Goal: Transaction & Acquisition: Purchase product/service

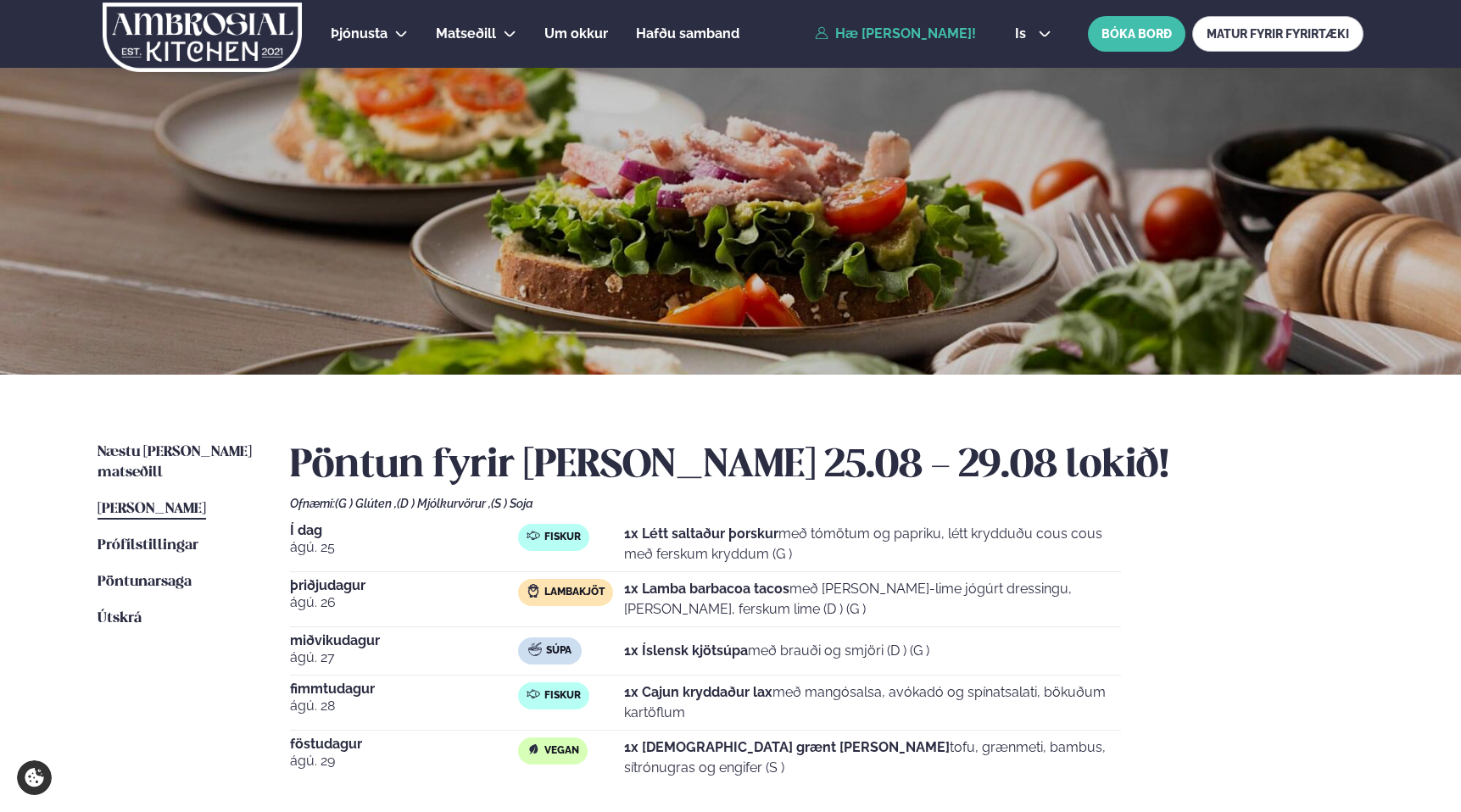
scroll to position [168, 0]
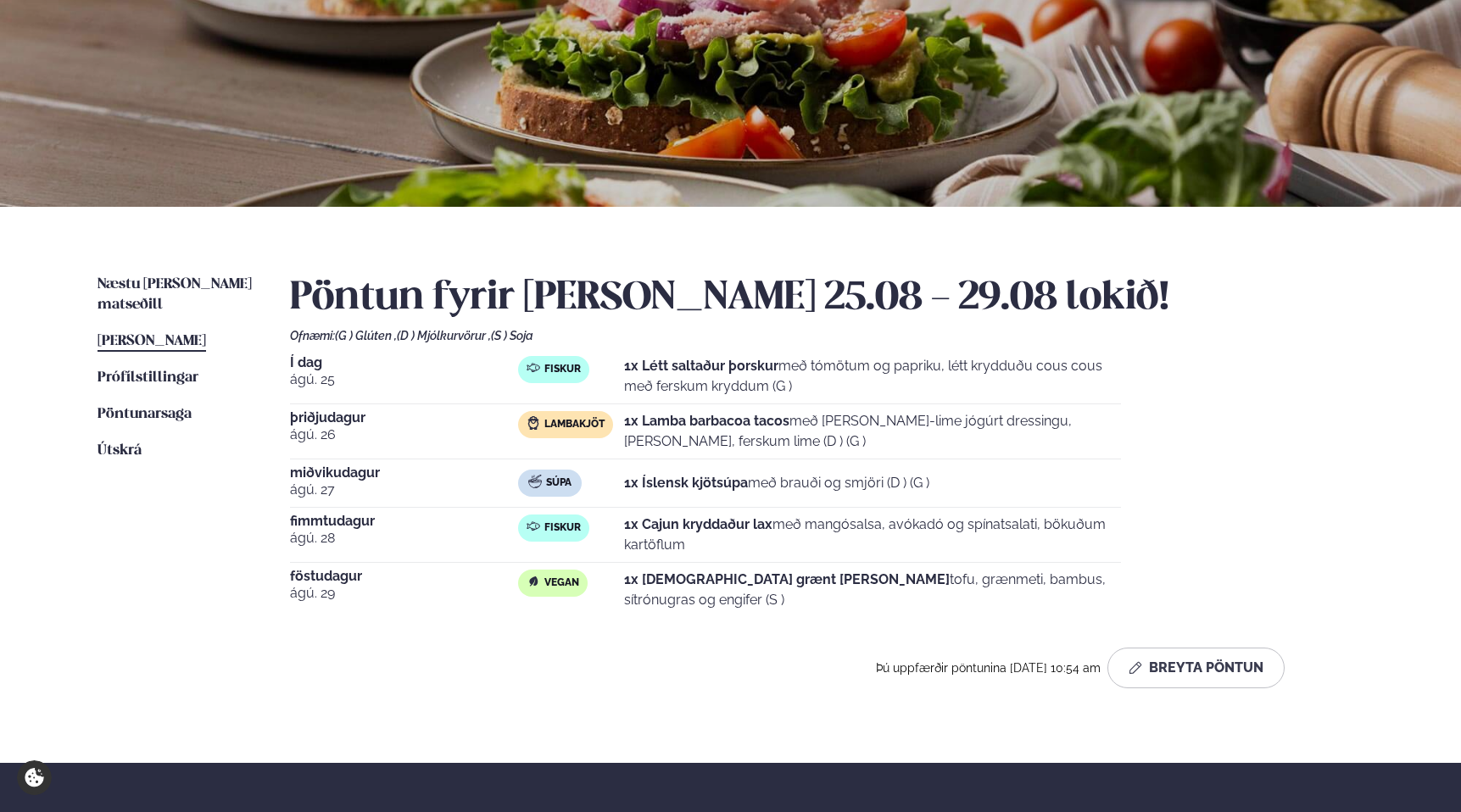
click at [1274, 371] on div "Í dag [DATE] Fiskur 1x Létt saltaður þorskur með tómötum og papriku, létt krydd…" at bounding box center [826, 487] width 1073 height 261
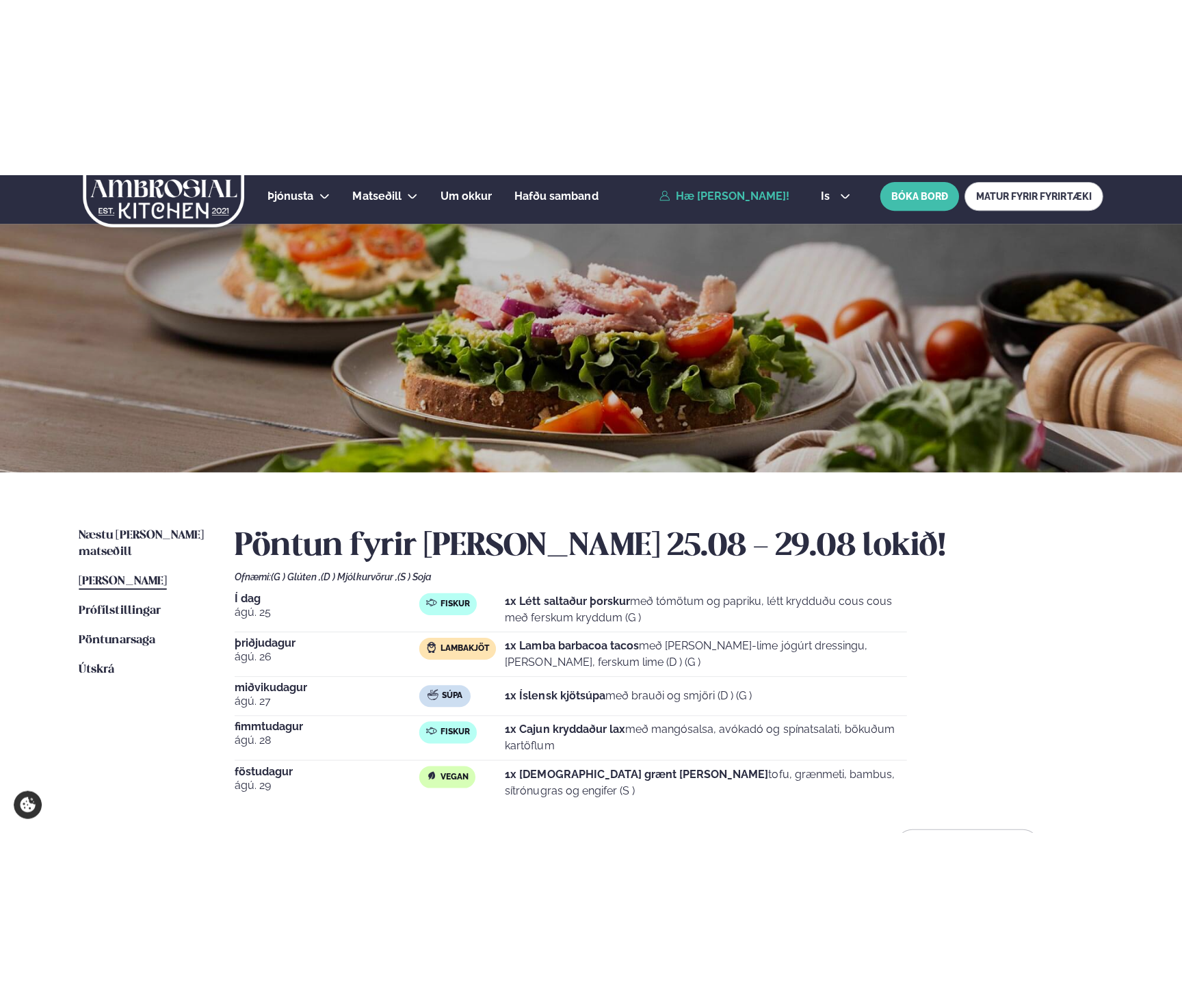
scroll to position [0, 0]
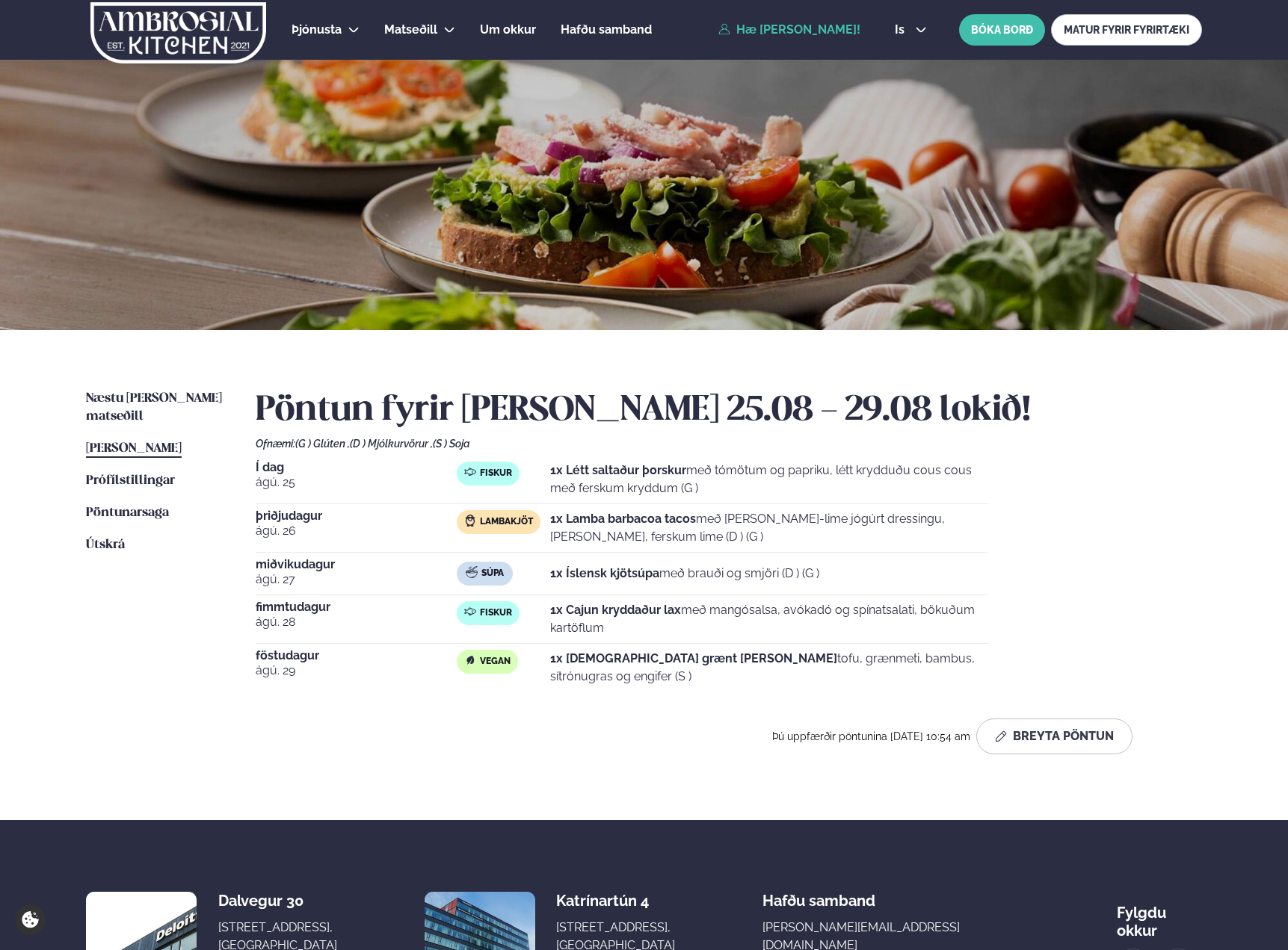
click at [77, 706] on div "Næstu [PERSON_NAME] matseðill Næsta vika [PERSON_NAME] matseðill [PERSON_NAME] …" at bounding box center [644, 574] width 1205 height 490
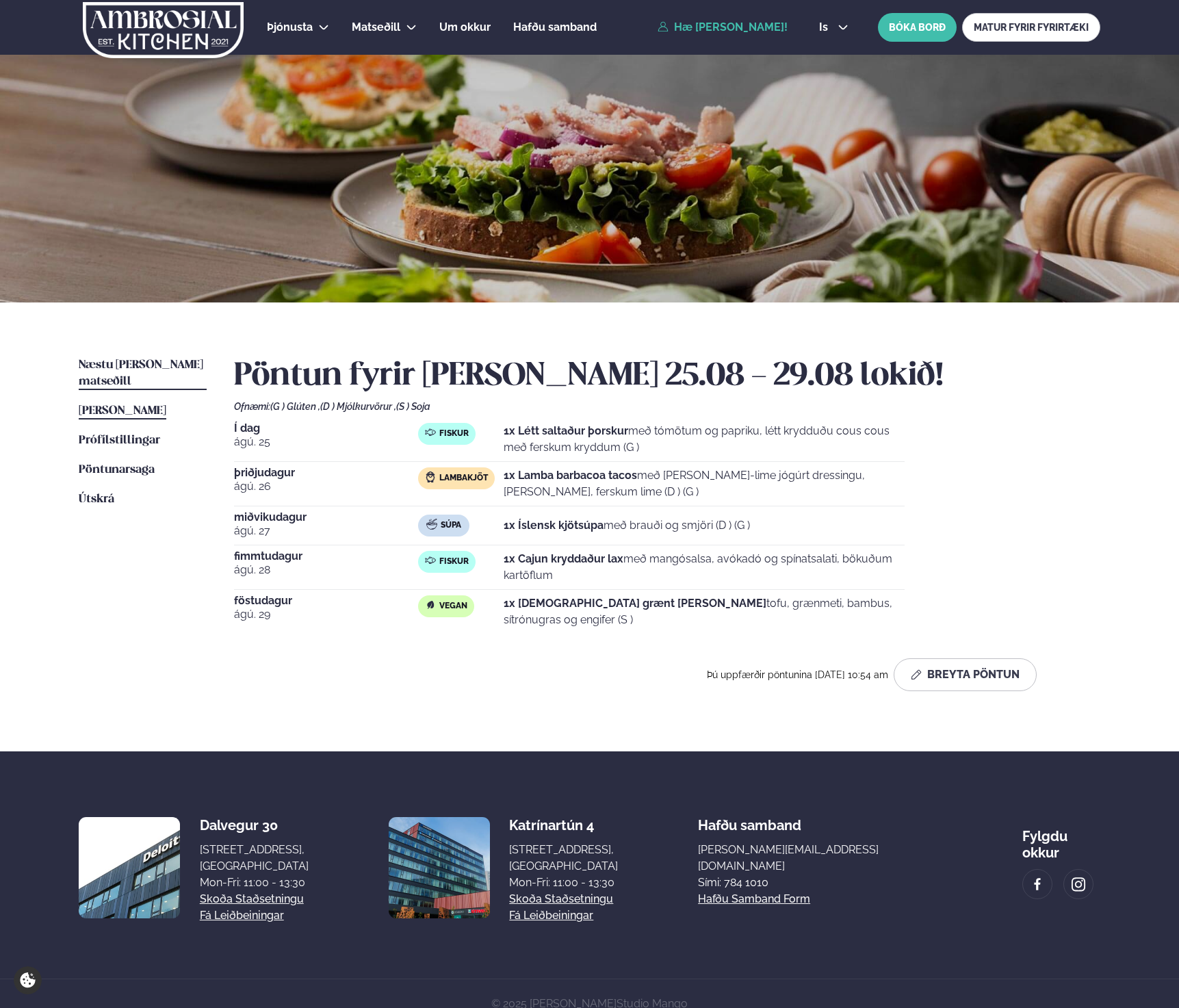
click at [142, 364] on span "Næstu [PERSON_NAME] matseðill" at bounding box center [141, 373] width 125 height 28
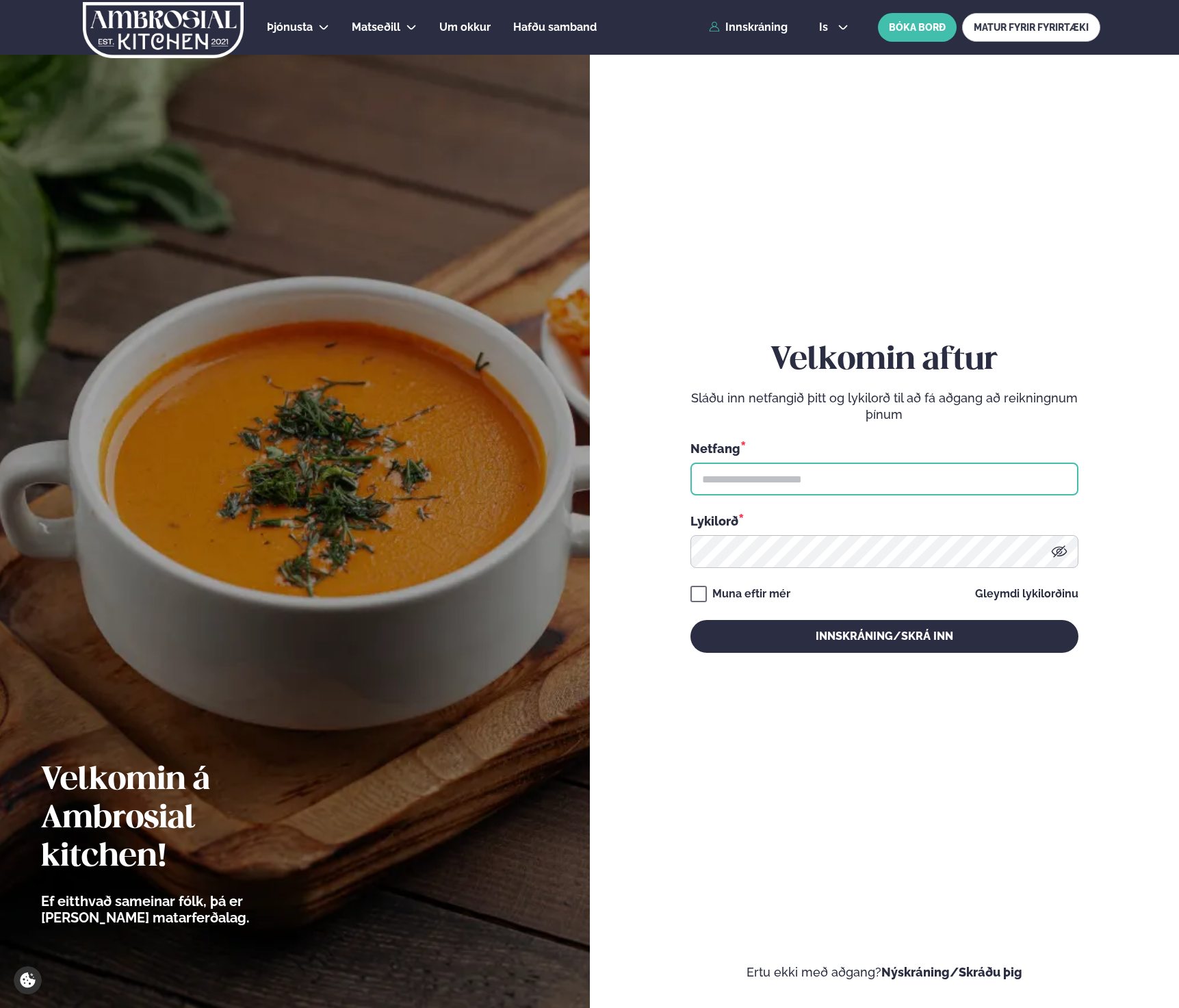
drag, startPoint x: 795, startPoint y: 477, endPoint x: 782, endPoint y: 471, distance: 14.3
click at [794, 476] on input "text" at bounding box center [884, 479] width 388 height 33
type input "**********"
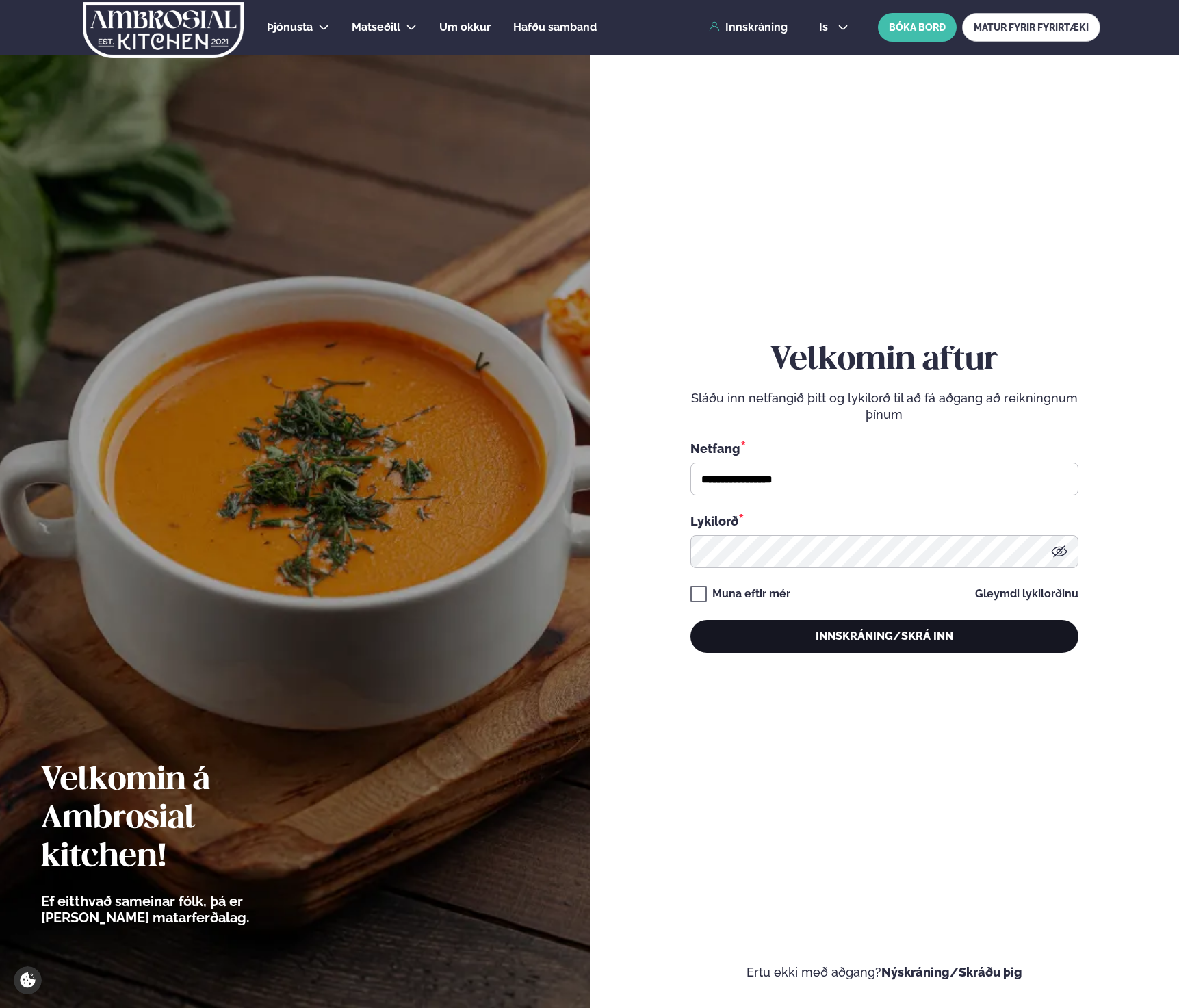
click at [891, 635] on button "Innskráning/Skrá inn" at bounding box center [884, 636] width 388 height 33
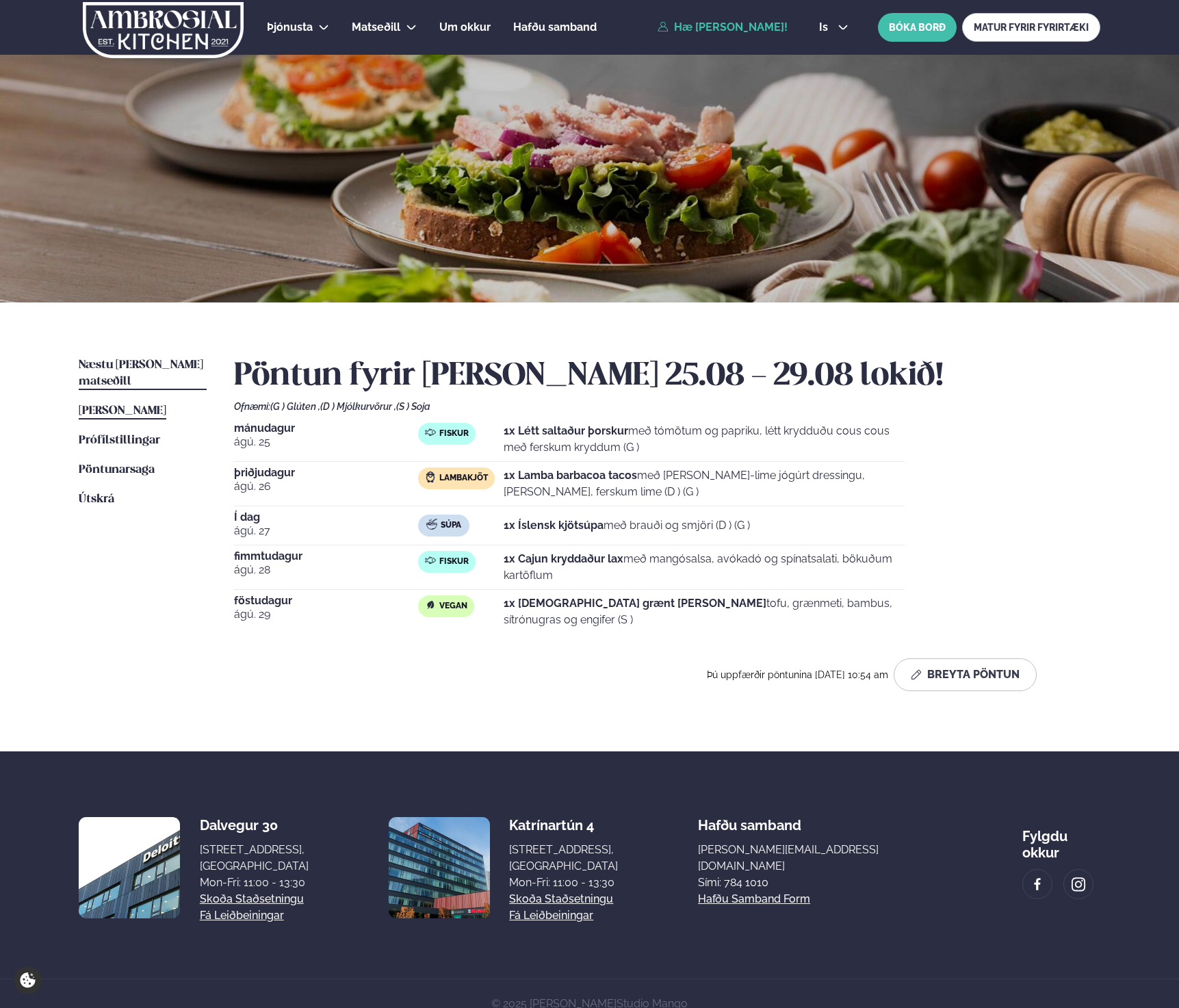
click at [158, 362] on span "Næstu [PERSON_NAME] matseðill" at bounding box center [141, 373] width 125 height 28
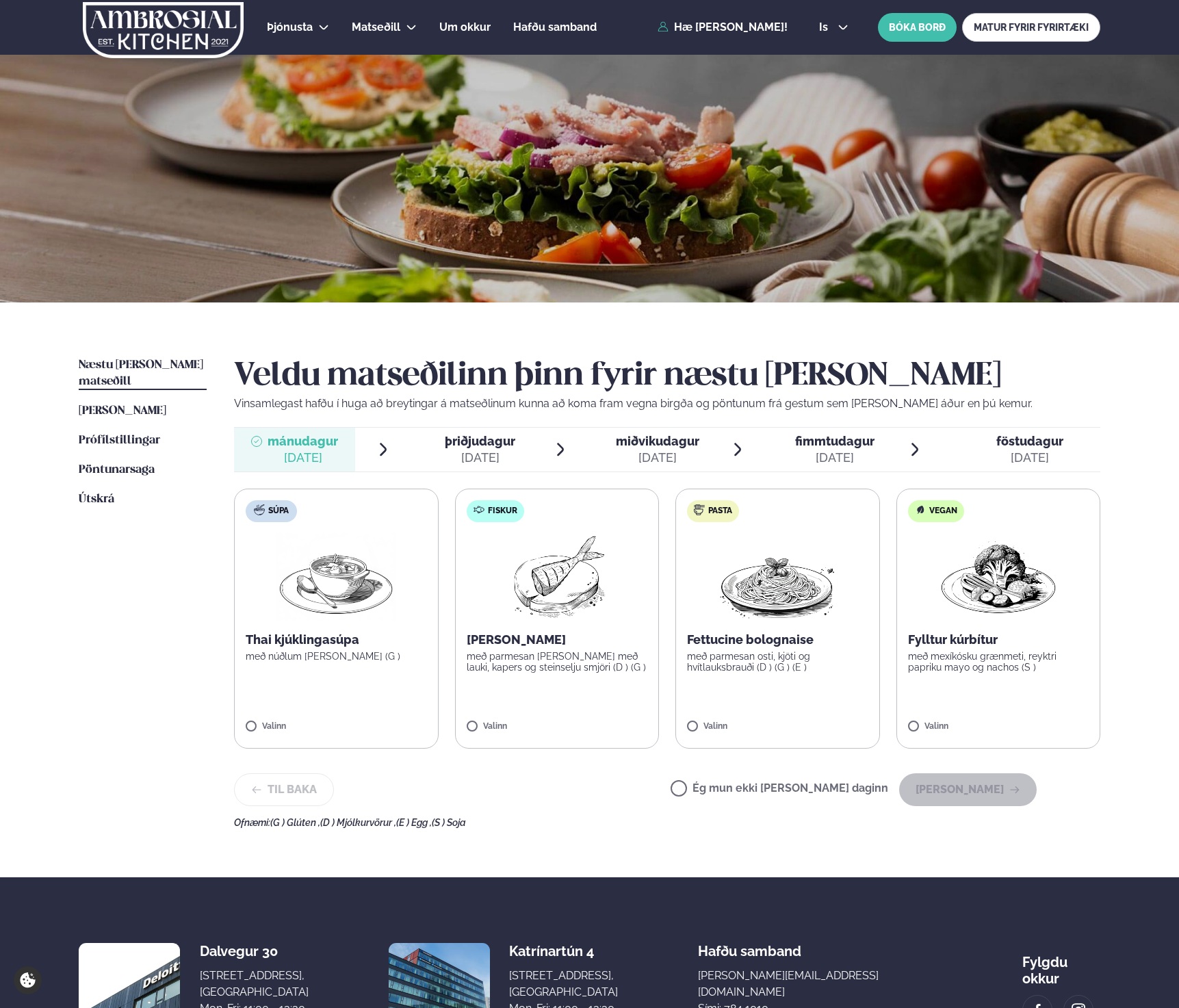
drag, startPoint x: 472, startPoint y: 721, endPoint x: 504, endPoint y: 721, distance: 32.0
click at [473, 721] on label "Fiskur Ofnbakaður þorskur með parmesan og panko með lauki, kapers og steinselju…" at bounding box center [557, 619] width 205 height 260
click at [513, 516] on span "Fiskur" at bounding box center [503, 511] width 29 height 11
click at [981, 790] on button "Halda áfram" at bounding box center [968, 790] width 138 height 33
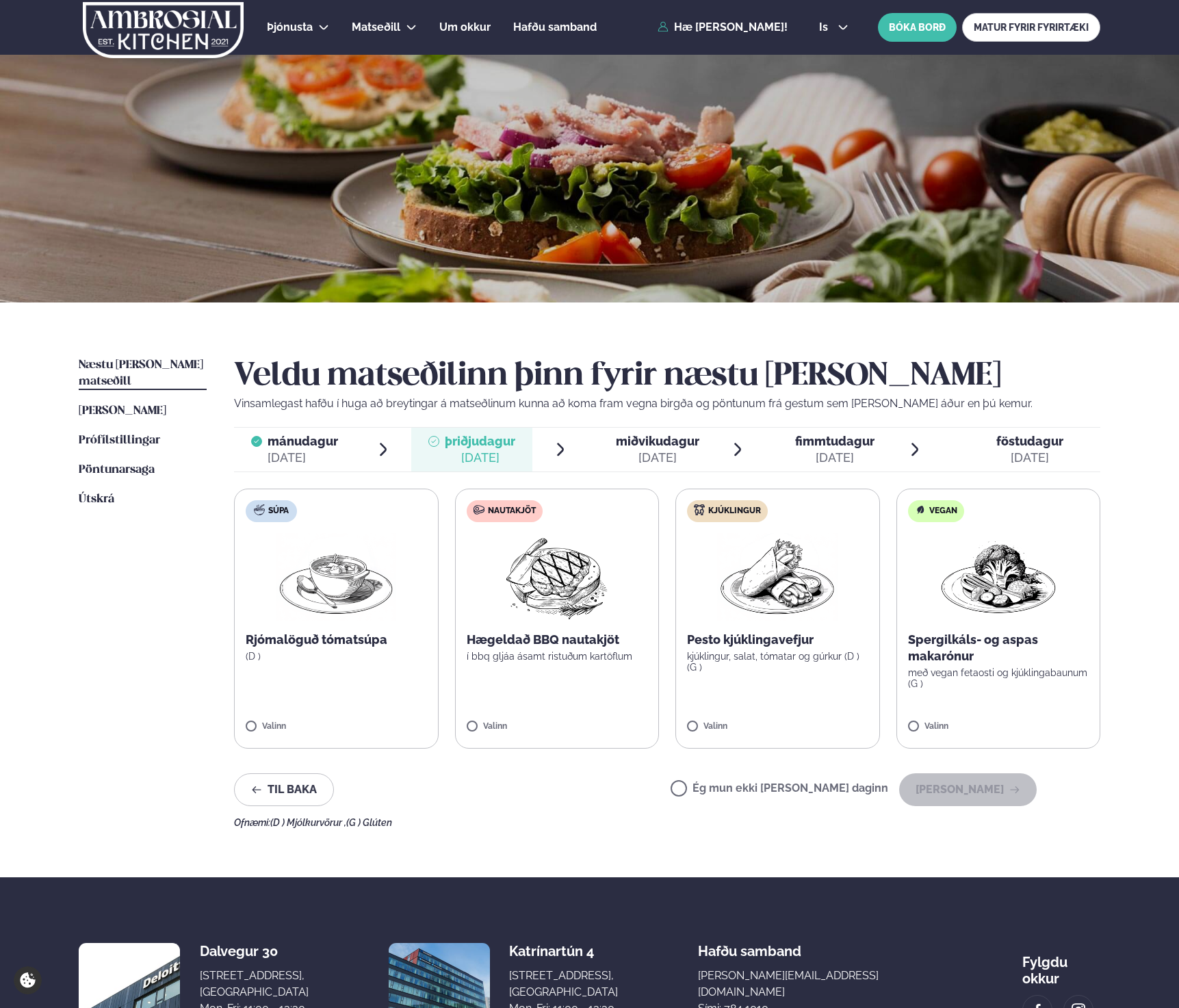
click at [571, 627] on label "Nautakjöt Hægeldað BBQ nautakjöt í bbq gljáa ásamt ristuðum kartöflum Valinn" at bounding box center [557, 619] width 205 height 260
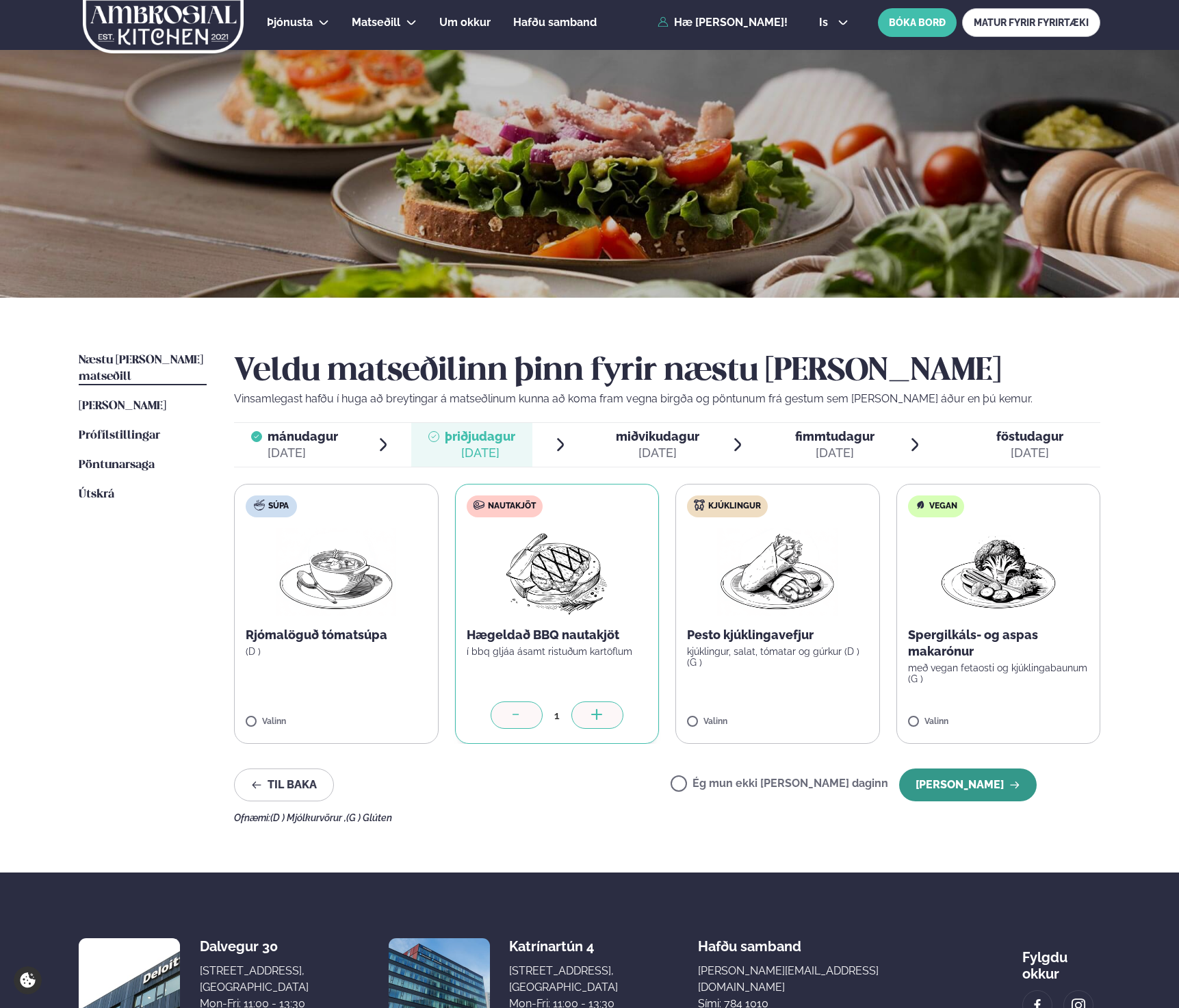
click at [986, 783] on button "Halda áfram" at bounding box center [968, 785] width 138 height 33
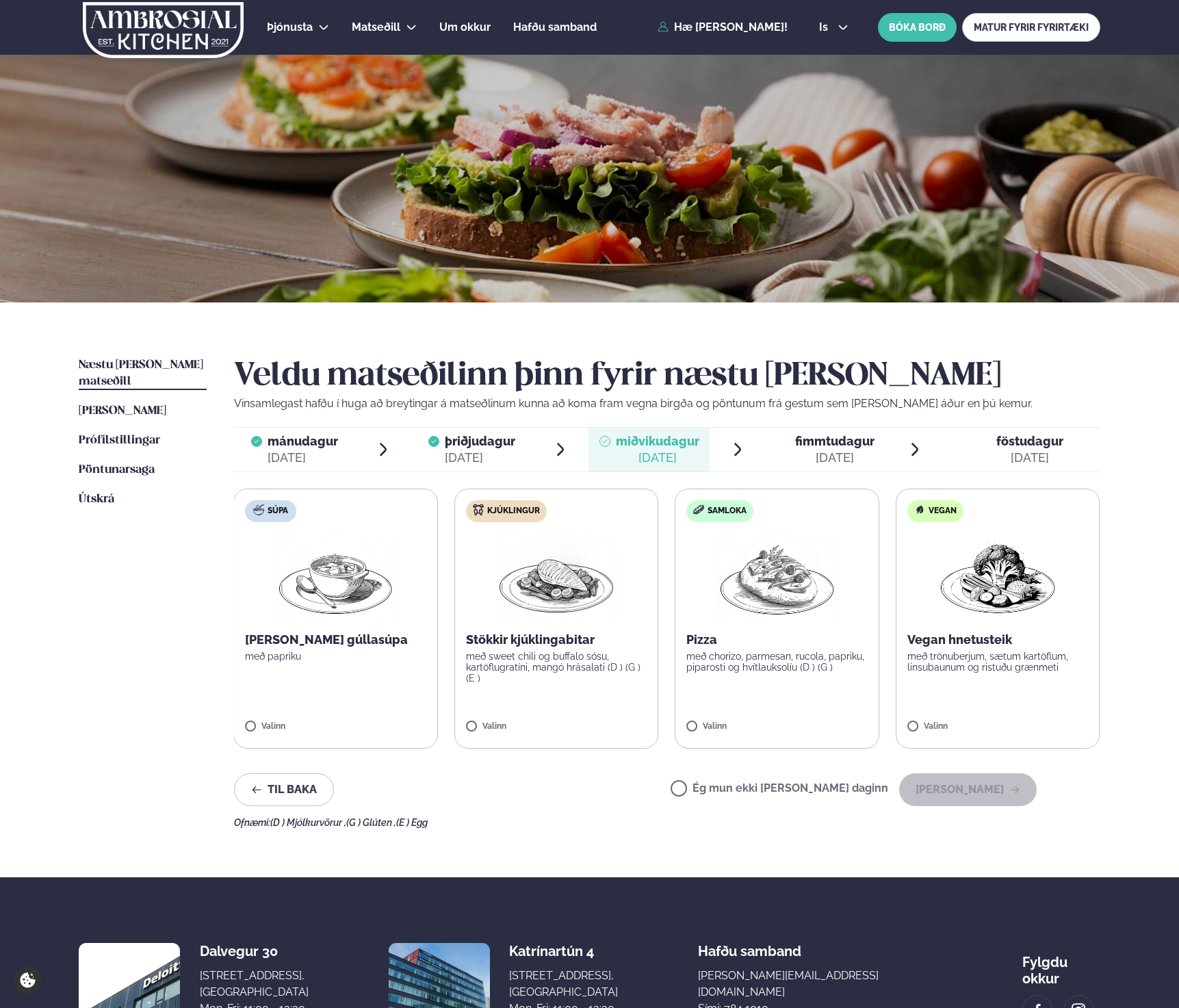
click at [547, 646] on p "Stökkir kjúklingabitar" at bounding box center [556, 639] width 181 height 16
drag, startPoint x: 473, startPoint y: 715, endPoint x: 480, endPoint y: 714, distance: 7.1
click at [473, 715] on label "Kjúklingur Stökkir kjúklingabitar með sweet chili og buffalo sósu, kartöflugrat…" at bounding box center [557, 619] width 205 height 260
click at [549, 710] on label "Kjúklingur Stökkir kjúklingabitar með sweet chili og buffalo sósu, kartöflugrat…" at bounding box center [557, 619] width 205 height 260
click at [946, 789] on button "Halda áfram" at bounding box center [968, 790] width 138 height 33
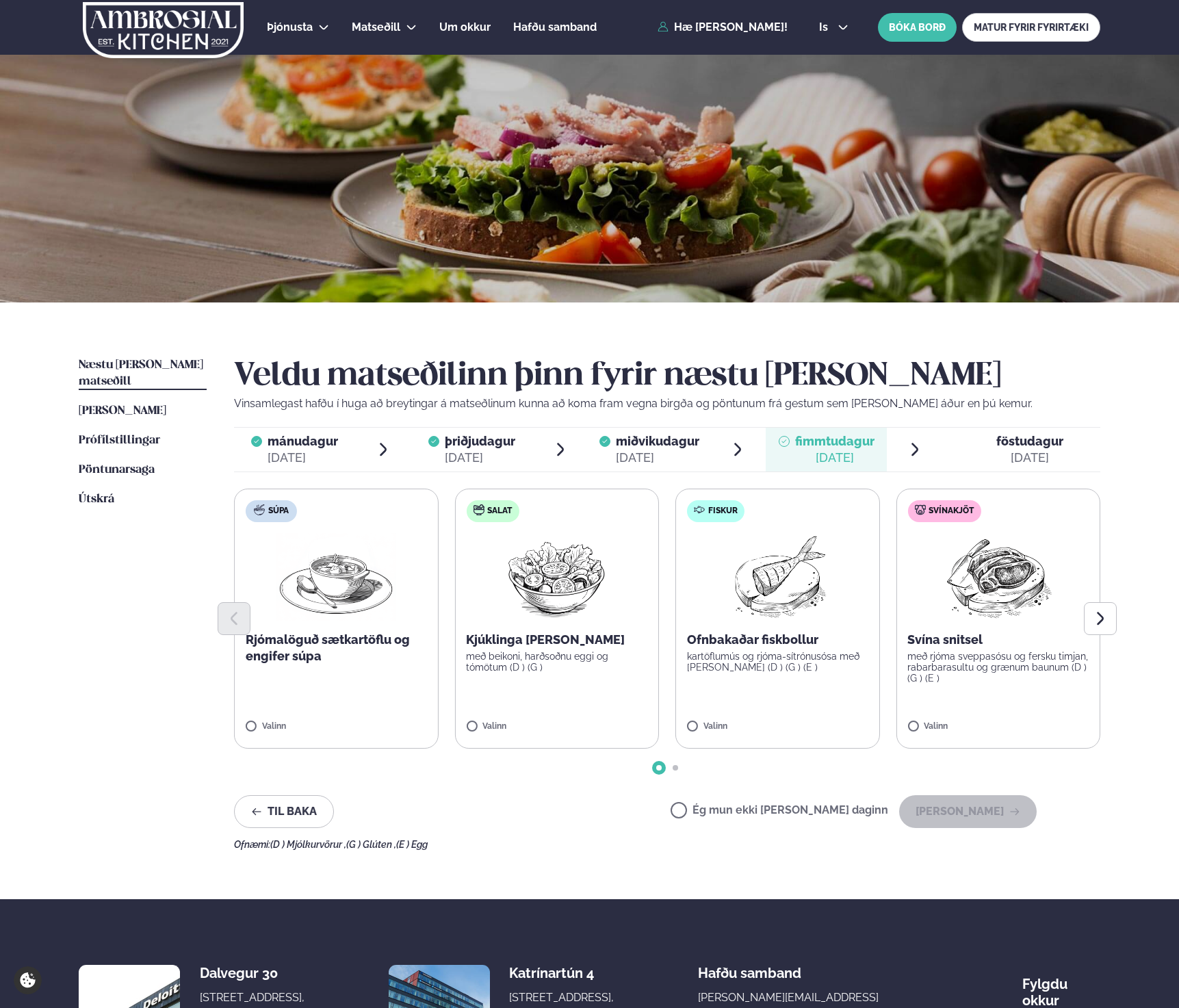
click at [759, 644] on p "Ofnbakaðar fiskbollur" at bounding box center [778, 639] width 181 height 16
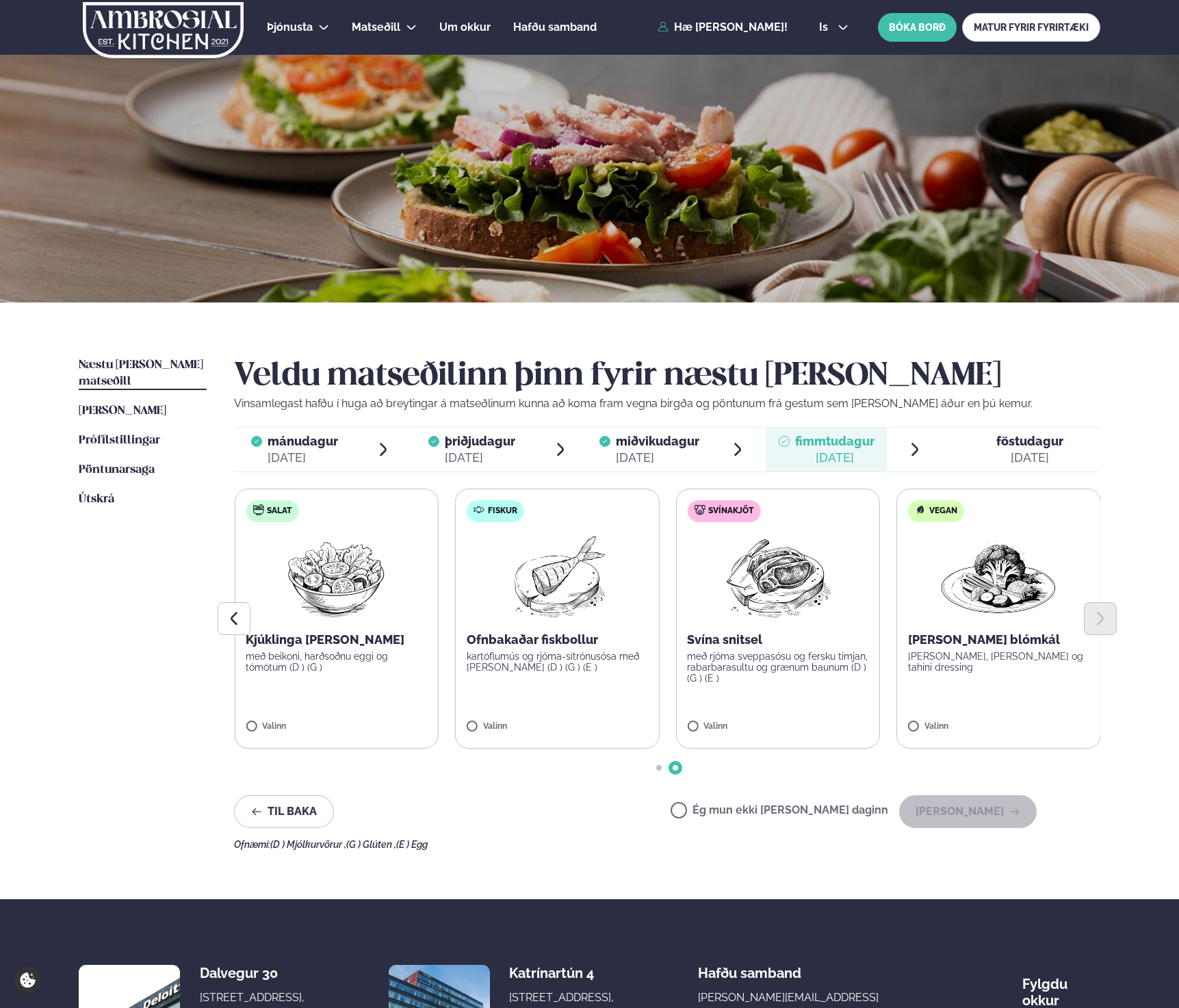
click at [483, 704] on label "Fiskur Ofnbakaðar fiskbollur kartöflumús og rjóma-sítrónusósa með dill (D ) (G …" at bounding box center [557, 619] width 205 height 260
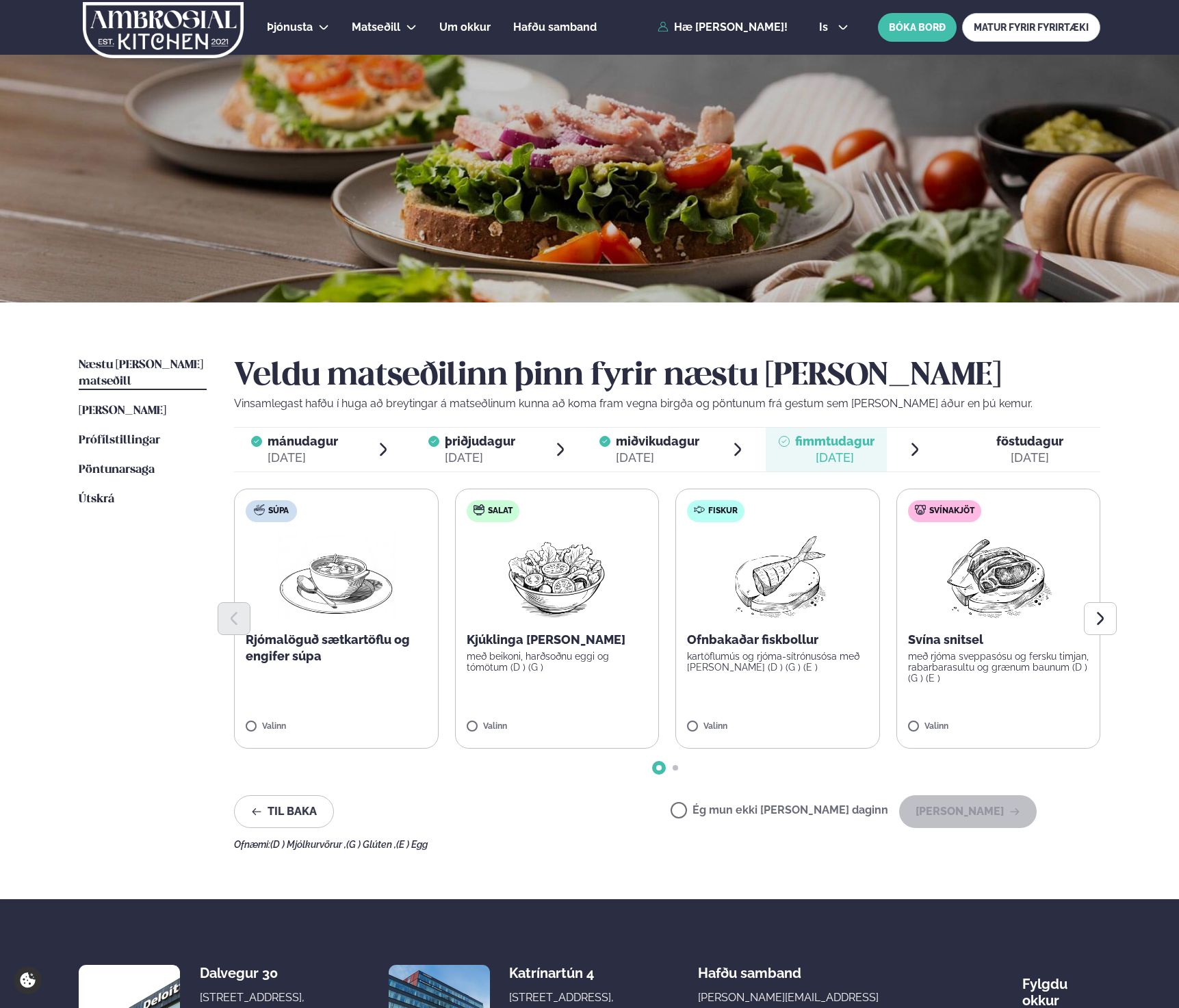
click at [781, 573] on img at bounding box center [778, 576] width 121 height 88
click at [986, 808] on button "Halda áfram" at bounding box center [968, 811] width 138 height 33
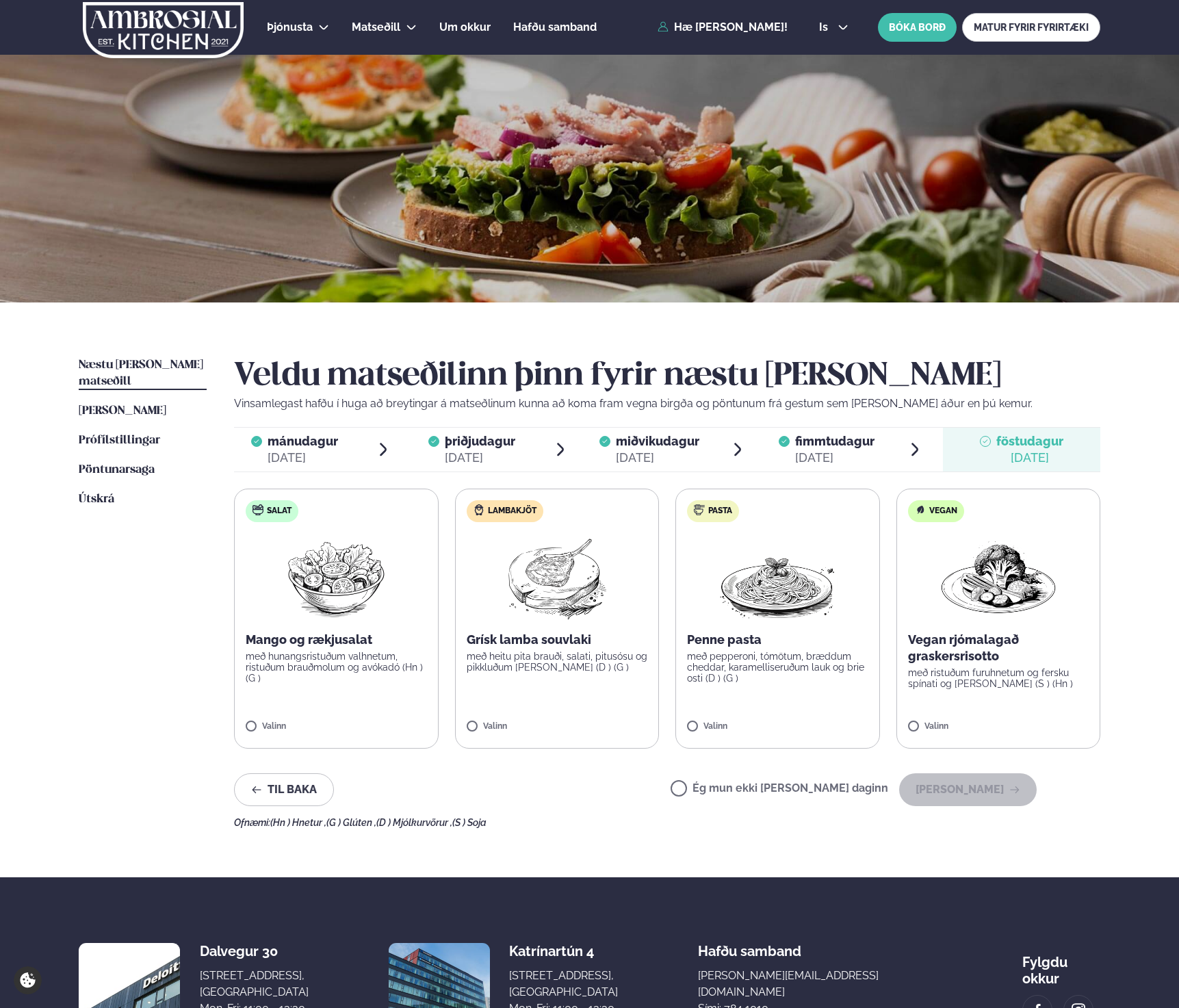
click at [337, 580] on img at bounding box center [336, 576] width 121 height 88
click at [294, 734] on div "Valinn" at bounding box center [336, 729] width 181 height 15
click at [990, 790] on button "Halda áfram" at bounding box center [968, 790] width 138 height 33
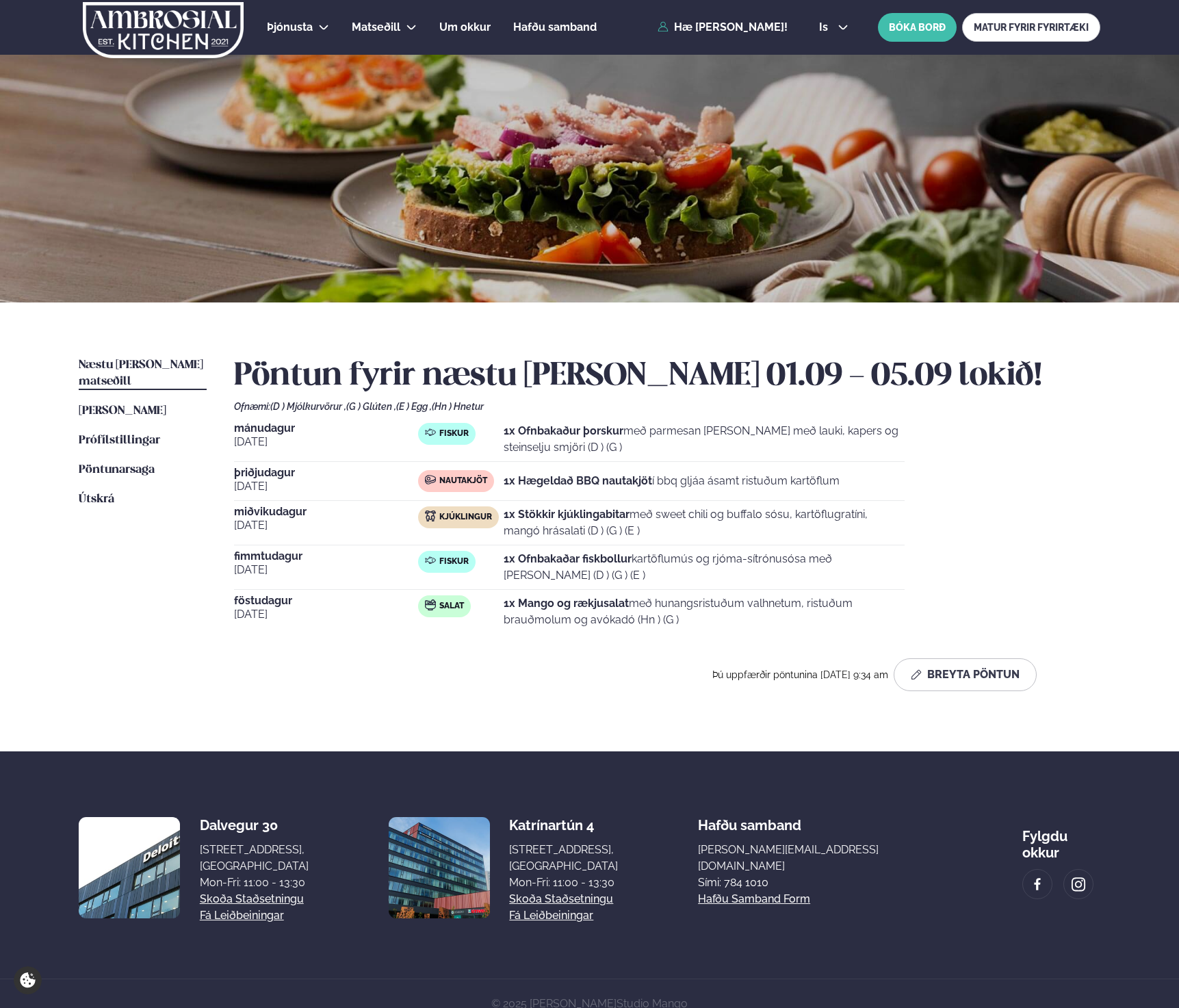
scroll to position [2, 0]
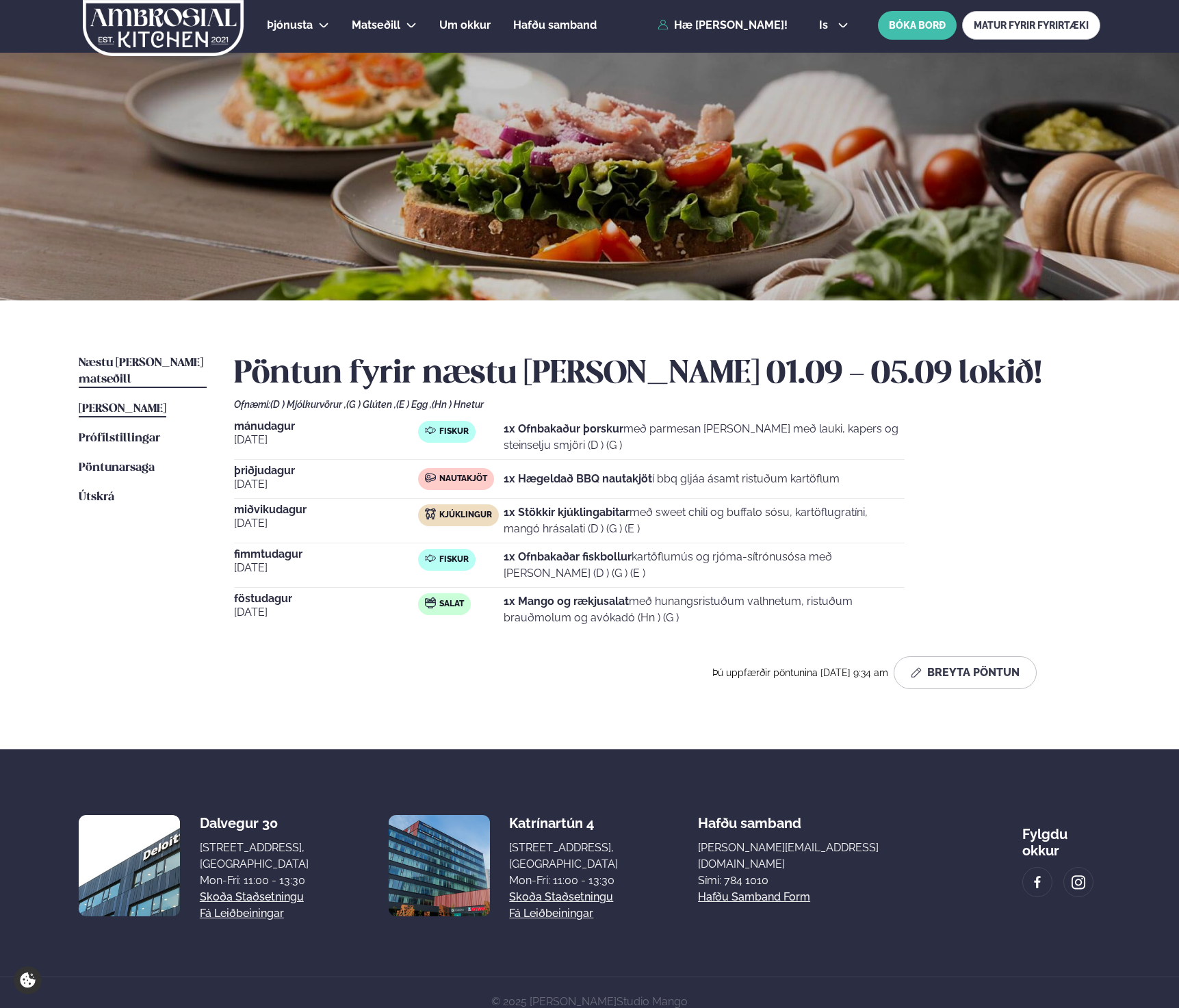
click at [167, 403] on span "[PERSON_NAME]" at bounding box center [122, 408] width 88 height 12
